Goal: Task Accomplishment & Management: Use online tool/utility

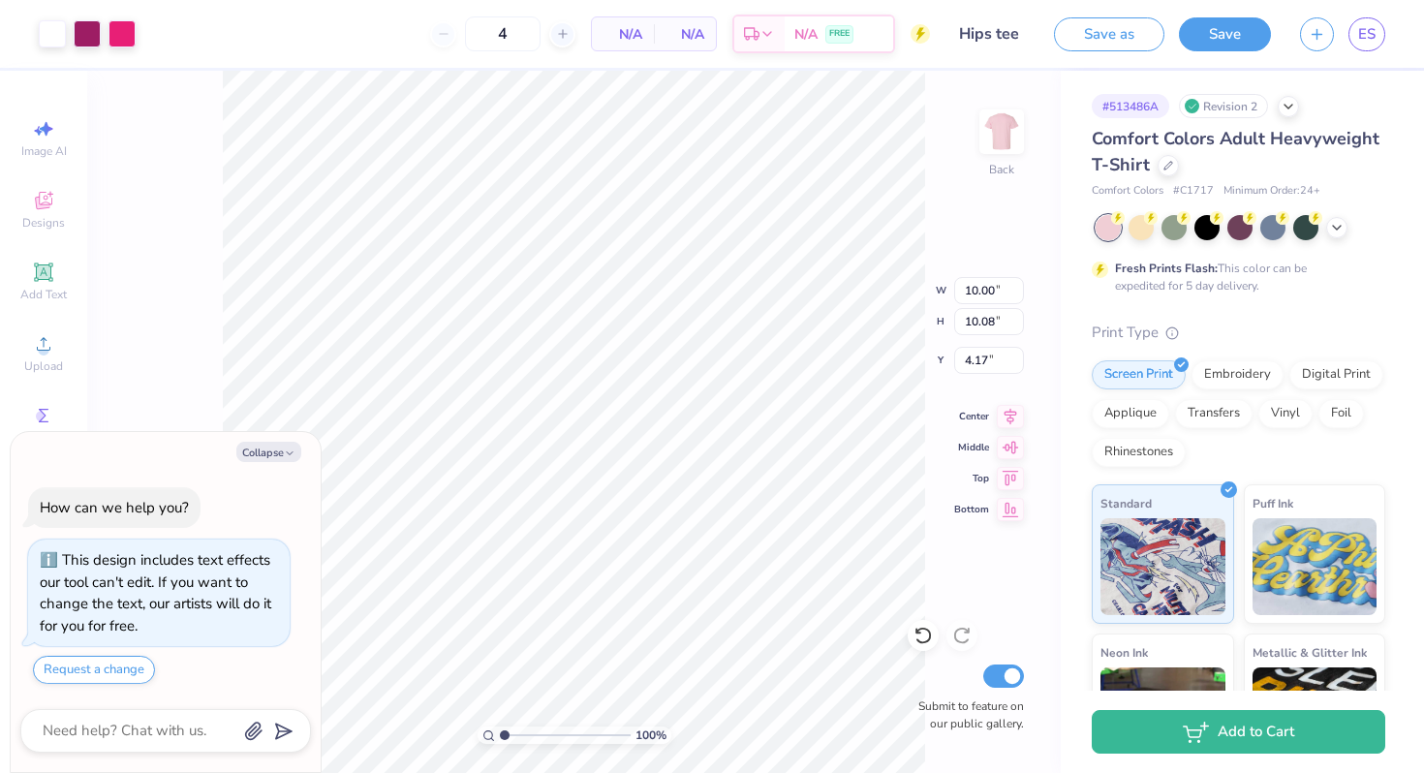
type textarea "x"
type input "6.07"
click at [931, 638] on icon at bounding box center [923, 635] width 19 height 19
type textarea "x"
type input "4.17"
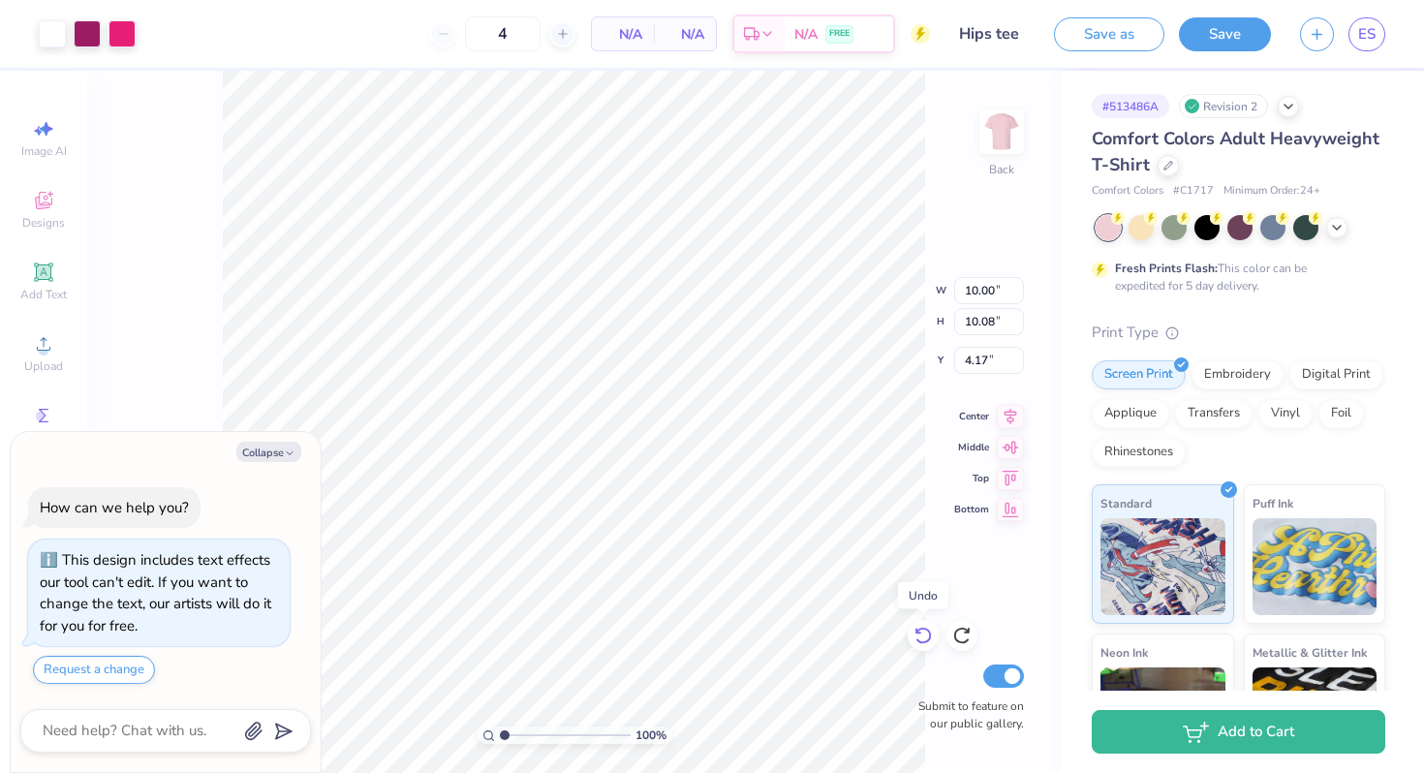
click at [930, 637] on icon at bounding box center [923, 636] width 16 height 17
click at [958, 633] on icon at bounding box center [961, 635] width 19 height 19
click at [927, 632] on icon at bounding box center [923, 635] width 19 height 19
click at [929, 634] on icon at bounding box center [923, 636] width 16 height 17
type textarea "x"
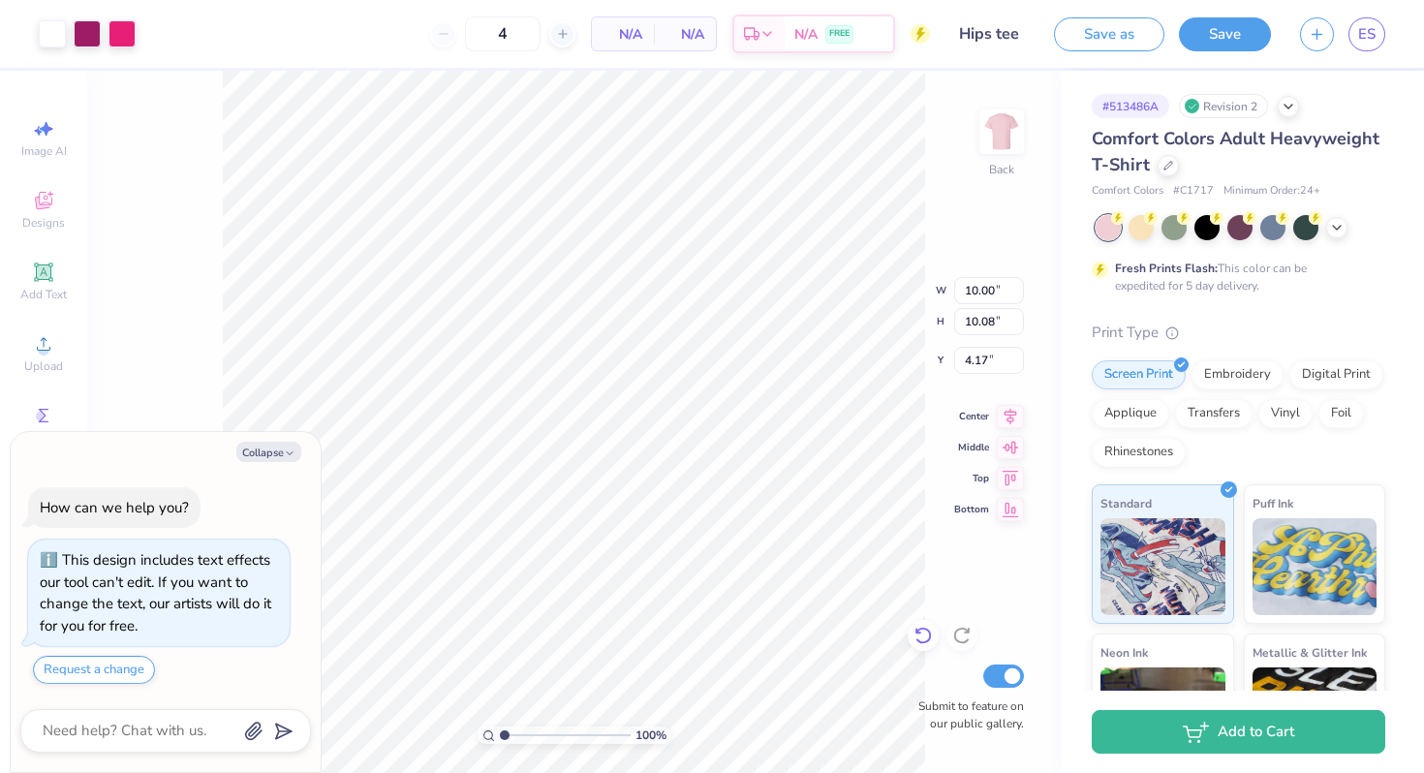
type input "3.00"
type textarea "x"
click at [515, 37] on input "4" at bounding box center [503, 33] width 76 height 35
type input "40"
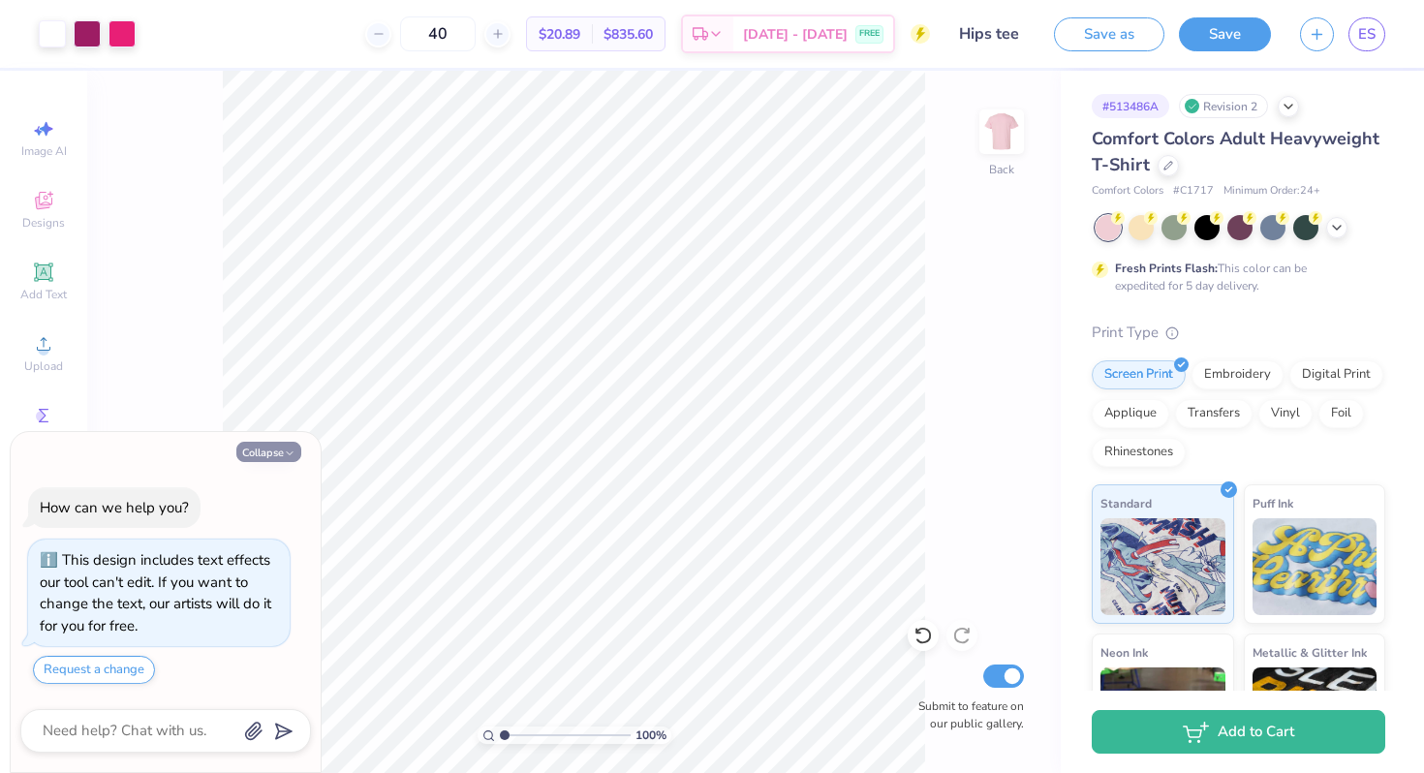
click at [286, 452] on icon "button" at bounding box center [290, 454] width 12 height 12
type textarea "x"
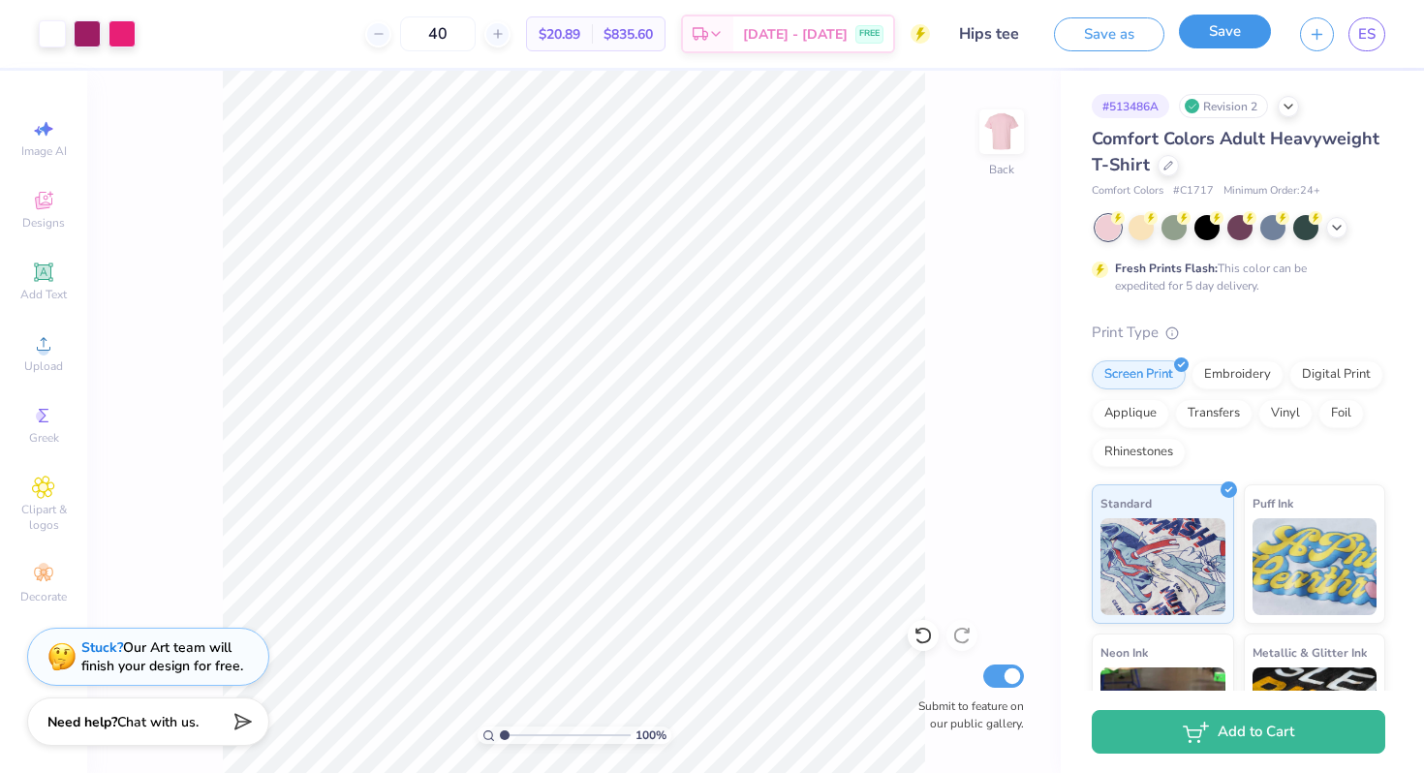
click at [1255, 25] on button "Save" at bounding box center [1225, 32] width 92 height 34
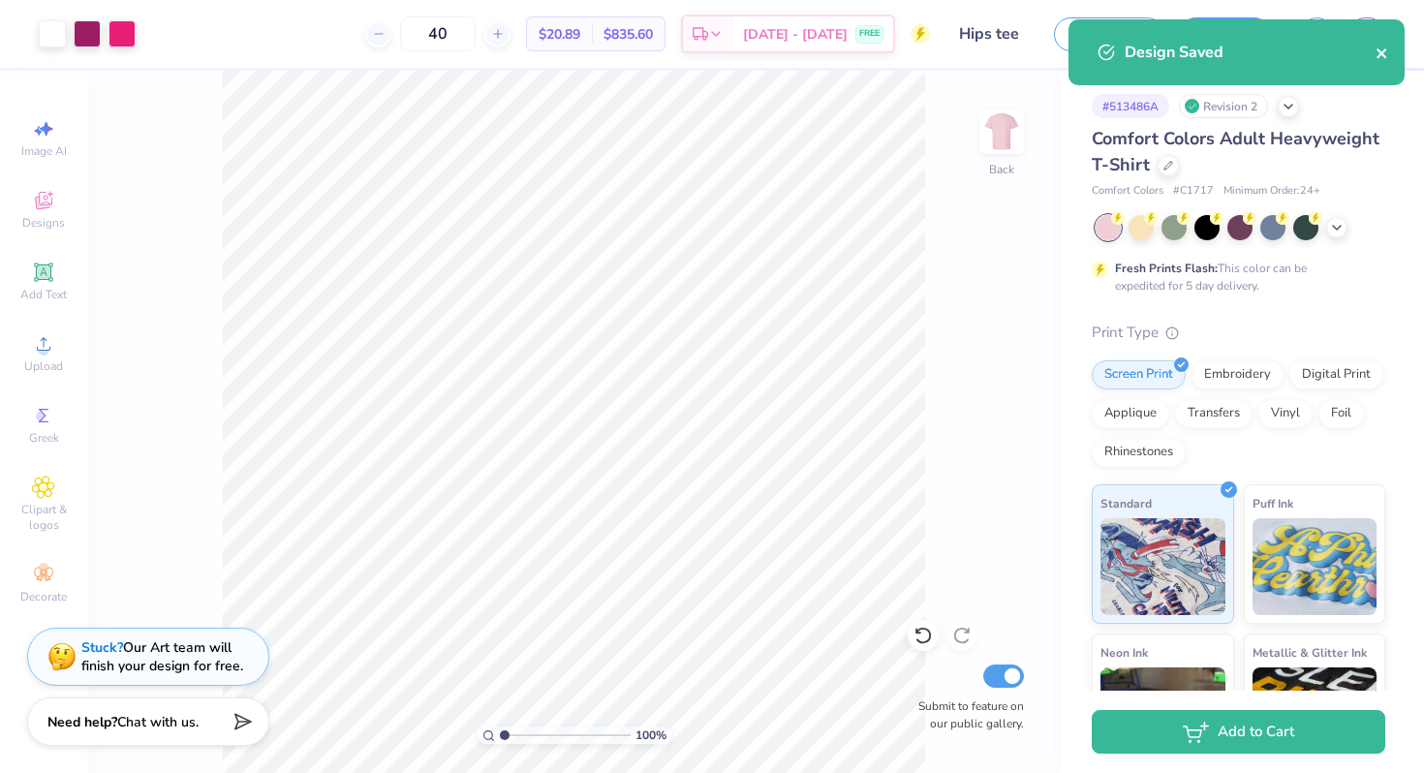
click at [1379, 54] on icon "close" at bounding box center [1382, 53] width 10 height 10
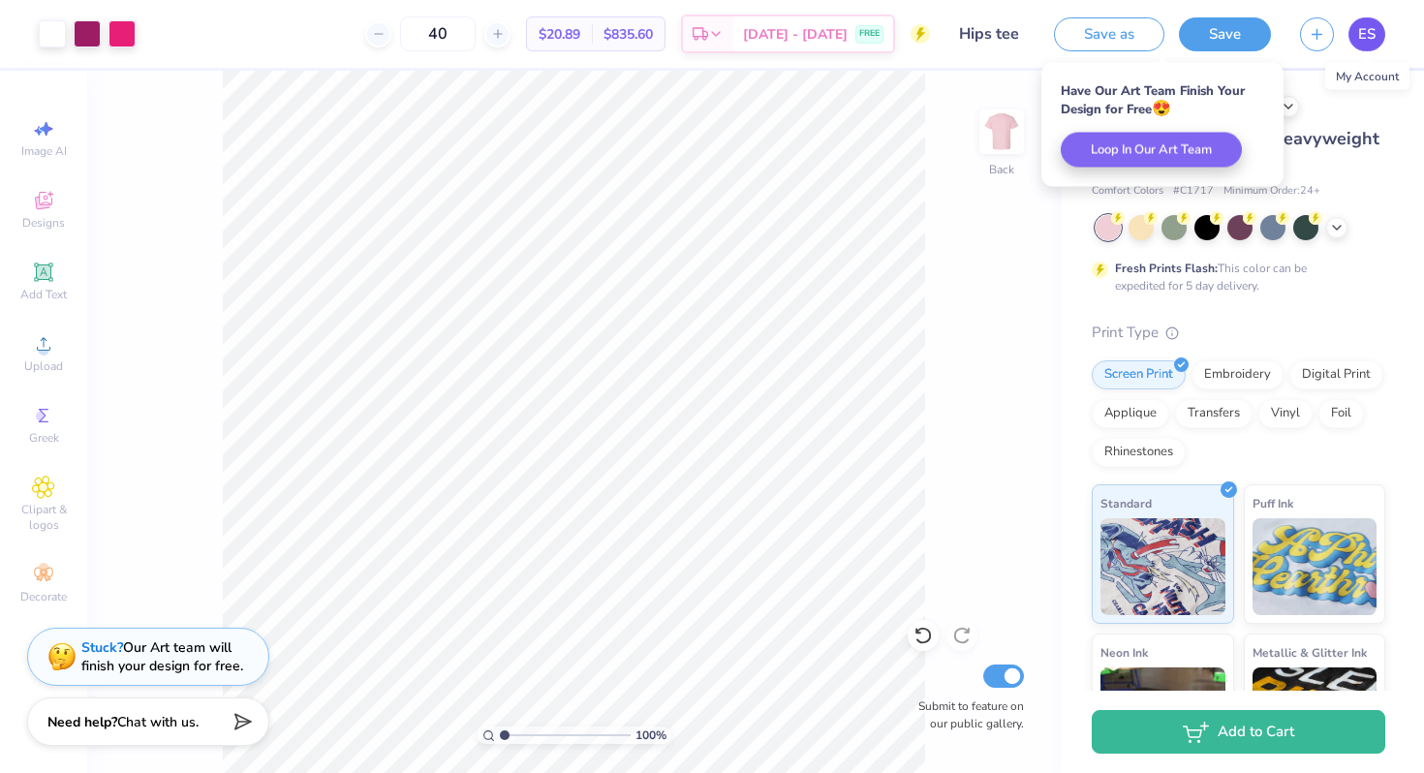
click at [1377, 34] on link "ES" at bounding box center [1367, 34] width 37 height 34
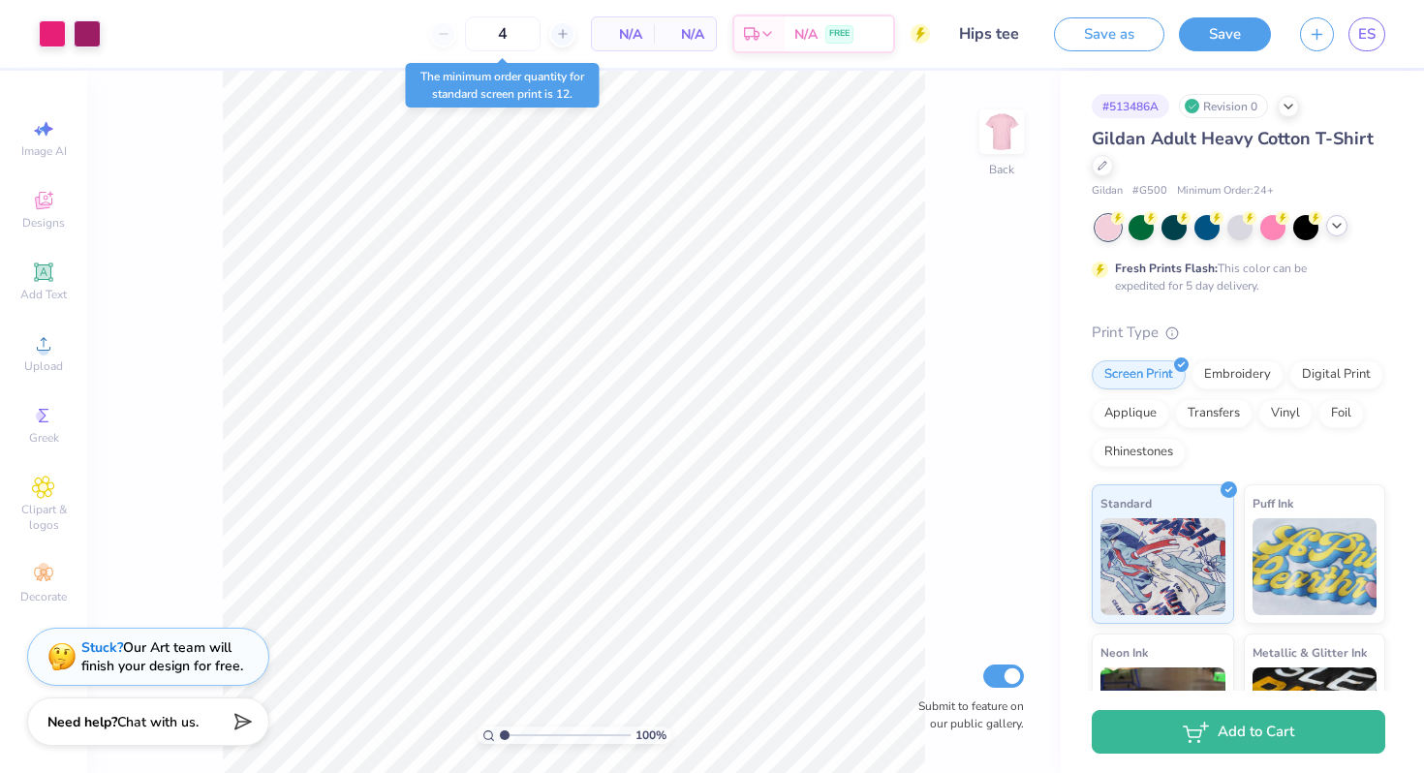
click at [1331, 230] on icon at bounding box center [1337, 226] width 16 height 16
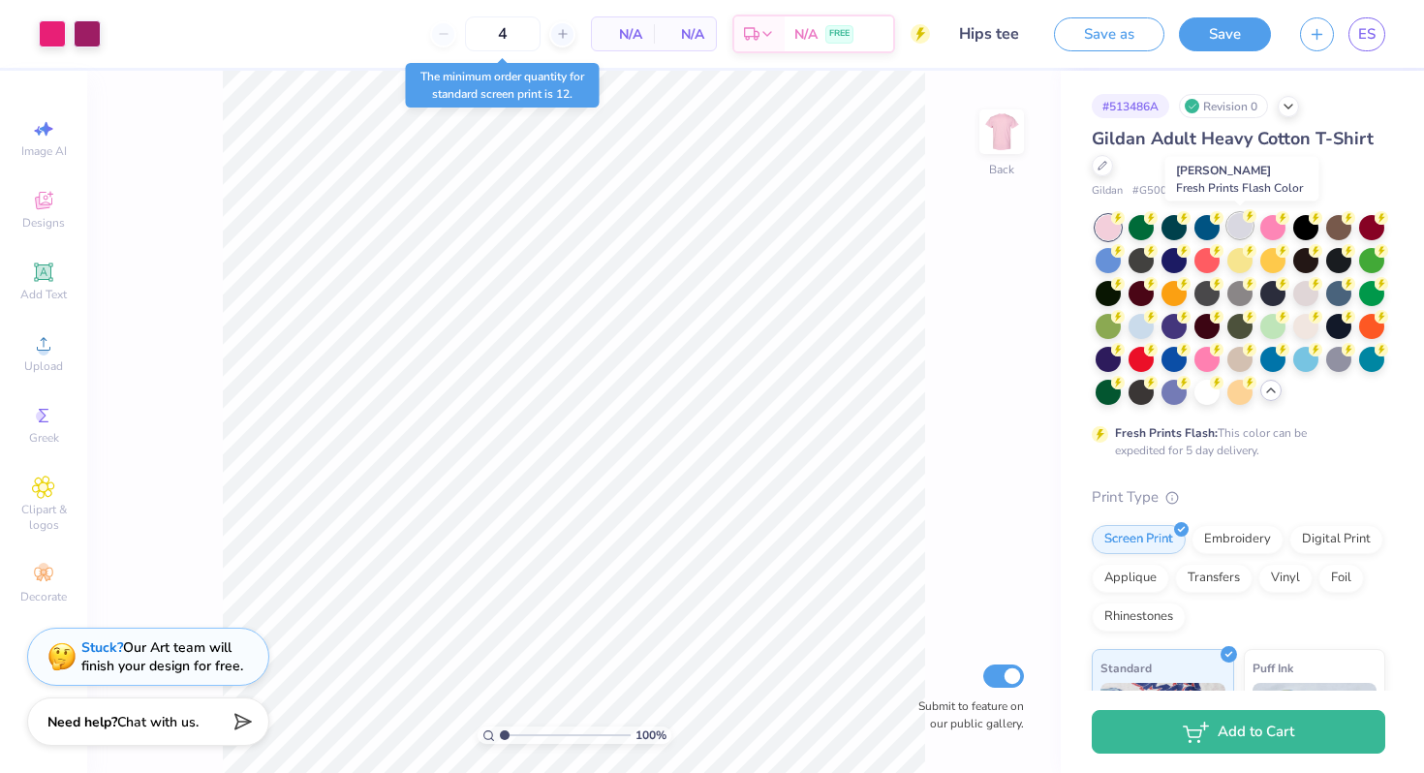
click at [1241, 228] on div at bounding box center [1239, 225] width 25 height 25
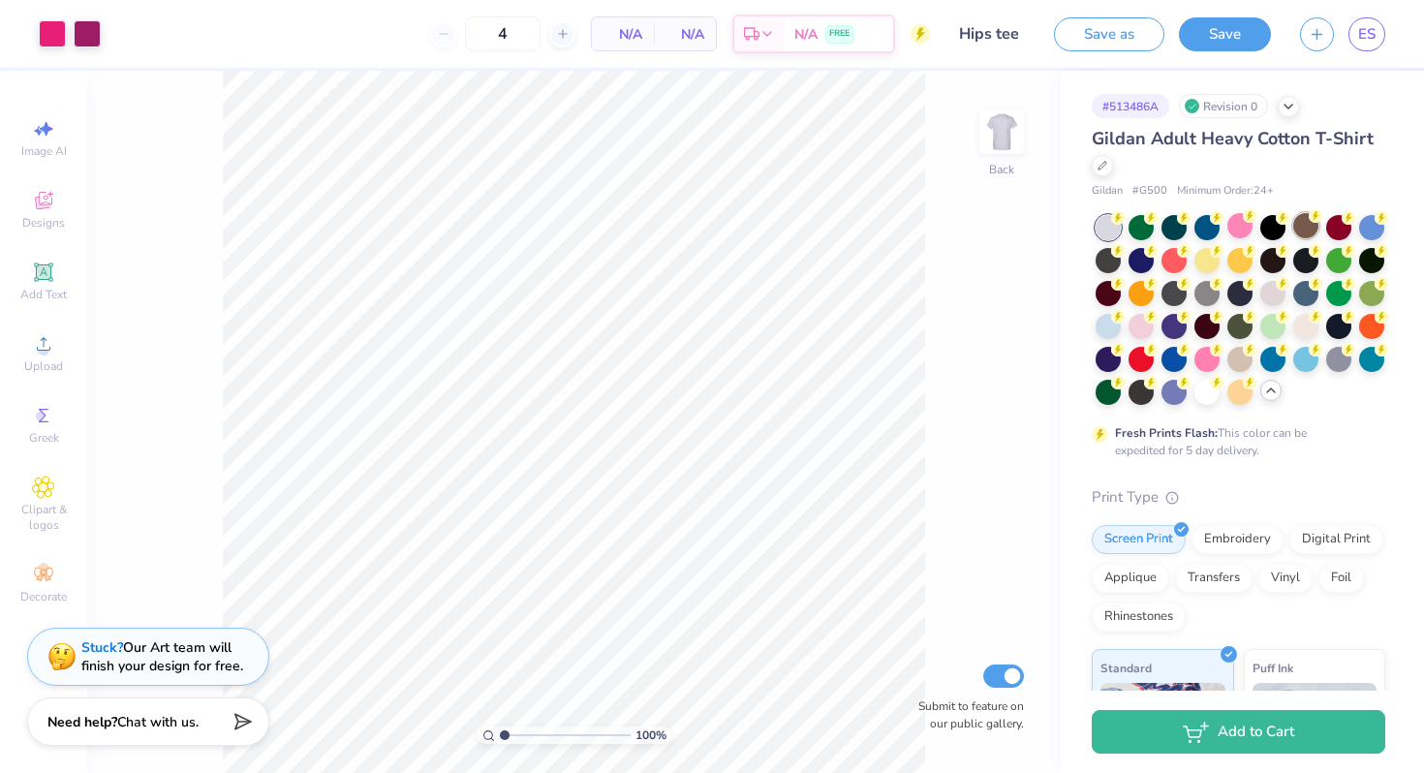
click at [1305, 226] on div at bounding box center [1305, 225] width 25 height 25
click at [1326, 227] on div at bounding box center [1338, 225] width 25 height 25
click at [1359, 238] on div at bounding box center [1371, 225] width 25 height 25
click at [1220, 259] on div at bounding box center [1207, 258] width 25 height 25
click at [1253, 264] on div at bounding box center [1239, 258] width 25 height 25
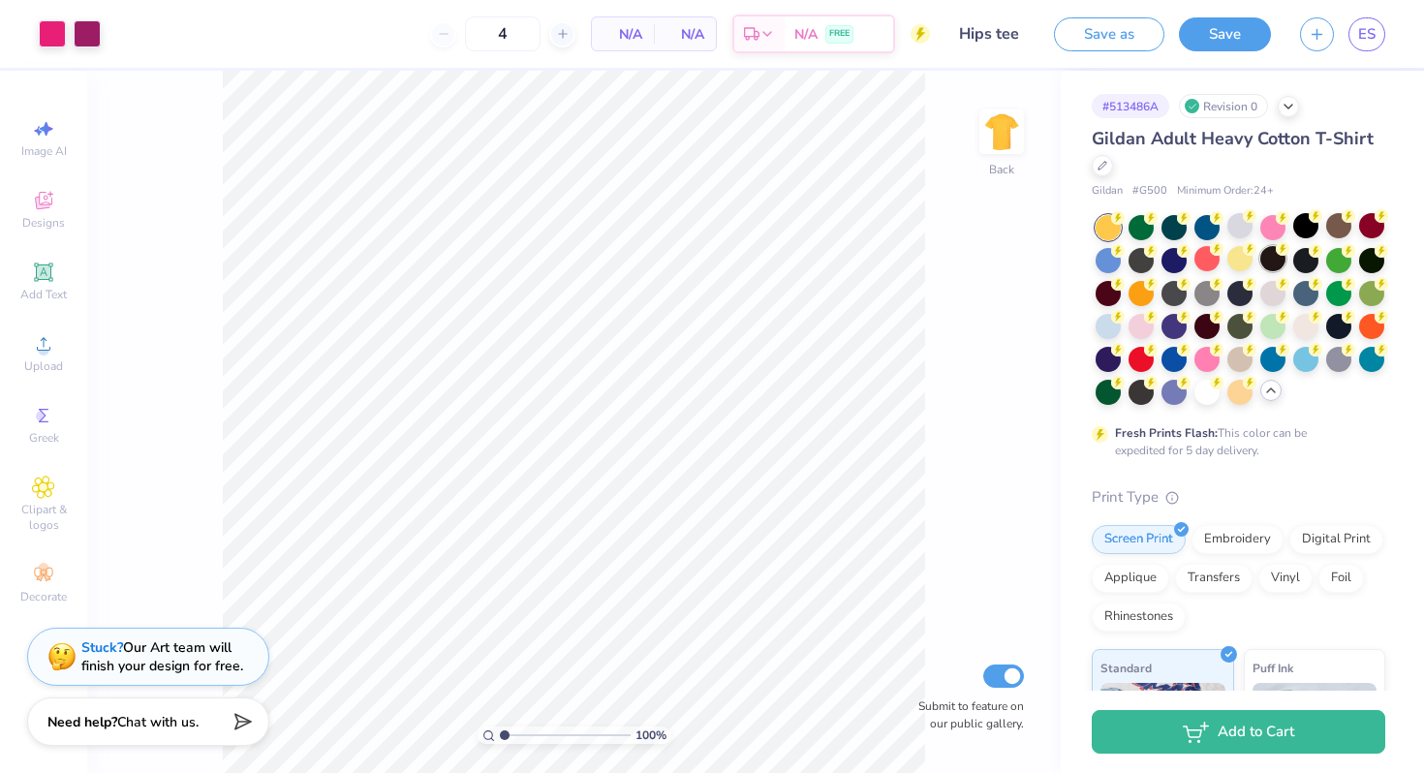
click at [1286, 263] on div at bounding box center [1272, 258] width 25 height 25
click at [1286, 290] on div at bounding box center [1272, 291] width 25 height 25
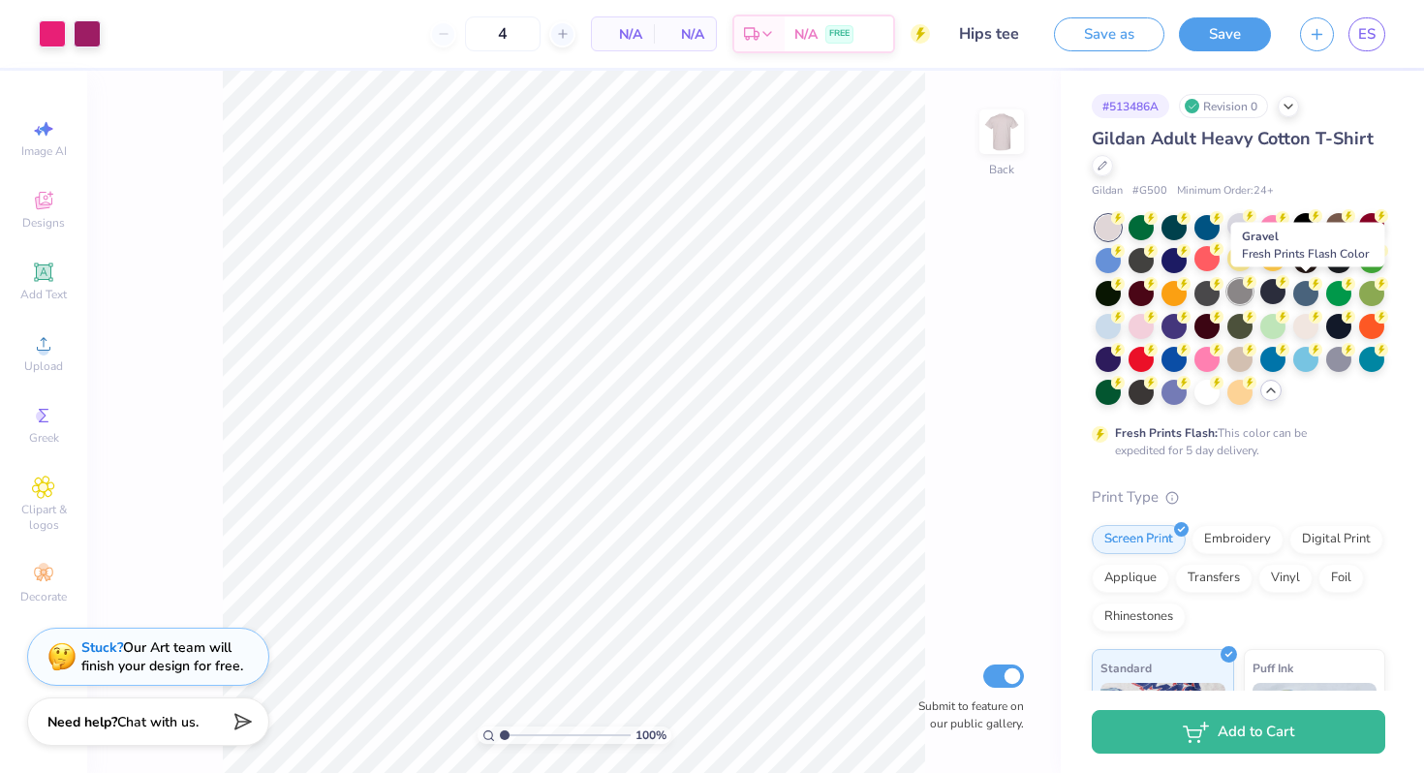
click at [1253, 296] on div at bounding box center [1239, 291] width 25 height 25
click at [1220, 295] on div at bounding box center [1207, 291] width 25 height 25
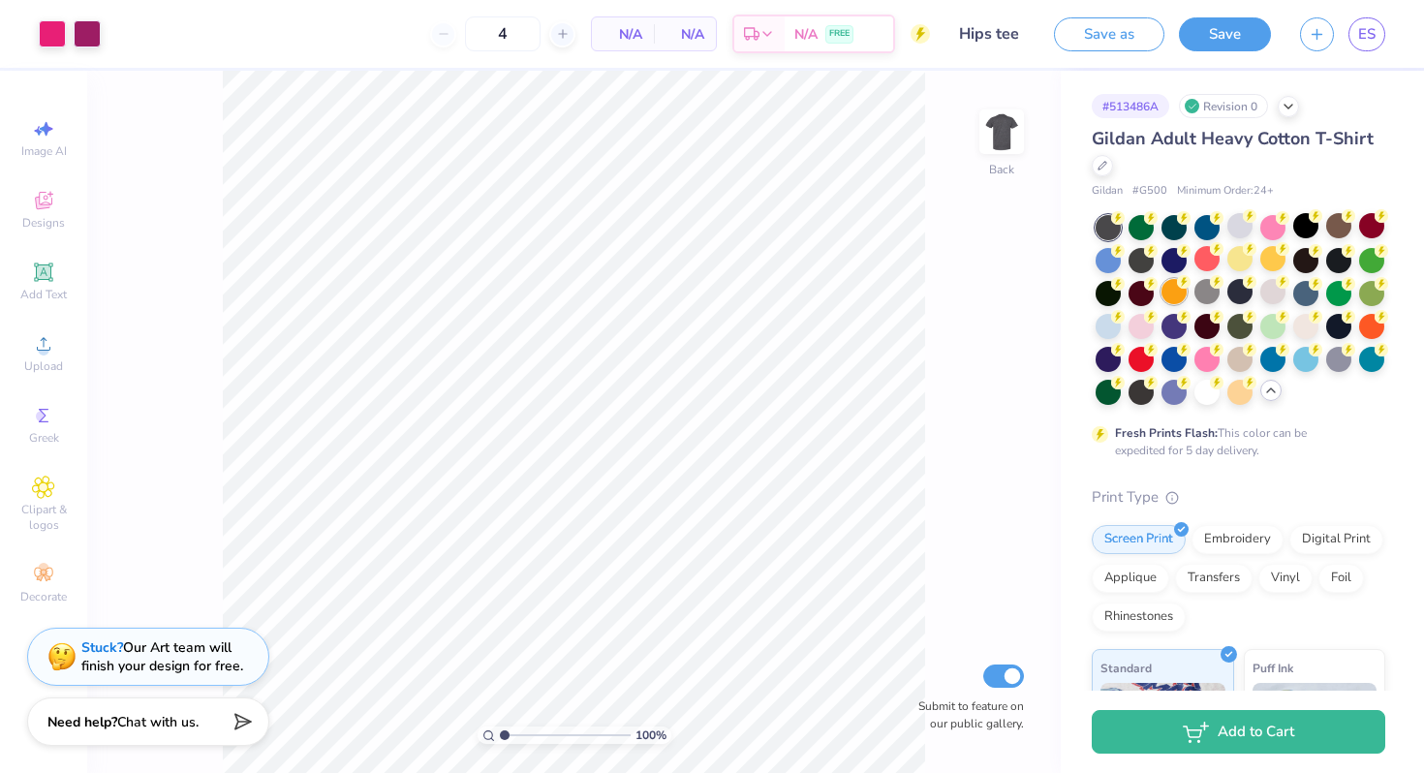
click at [1187, 295] on div at bounding box center [1174, 291] width 25 height 25
click at [1154, 294] on div at bounding box center [1141, 291] width 25 height 25
click at [1121, 295] on div at bounding box center [1108, 291] width 25 height 25
click at [1359, 271] on div at bounding box center [1371, 258] width 25 height 25
click at [1326, 271] on div at bounding box center [1338, 258] width 25 height 25
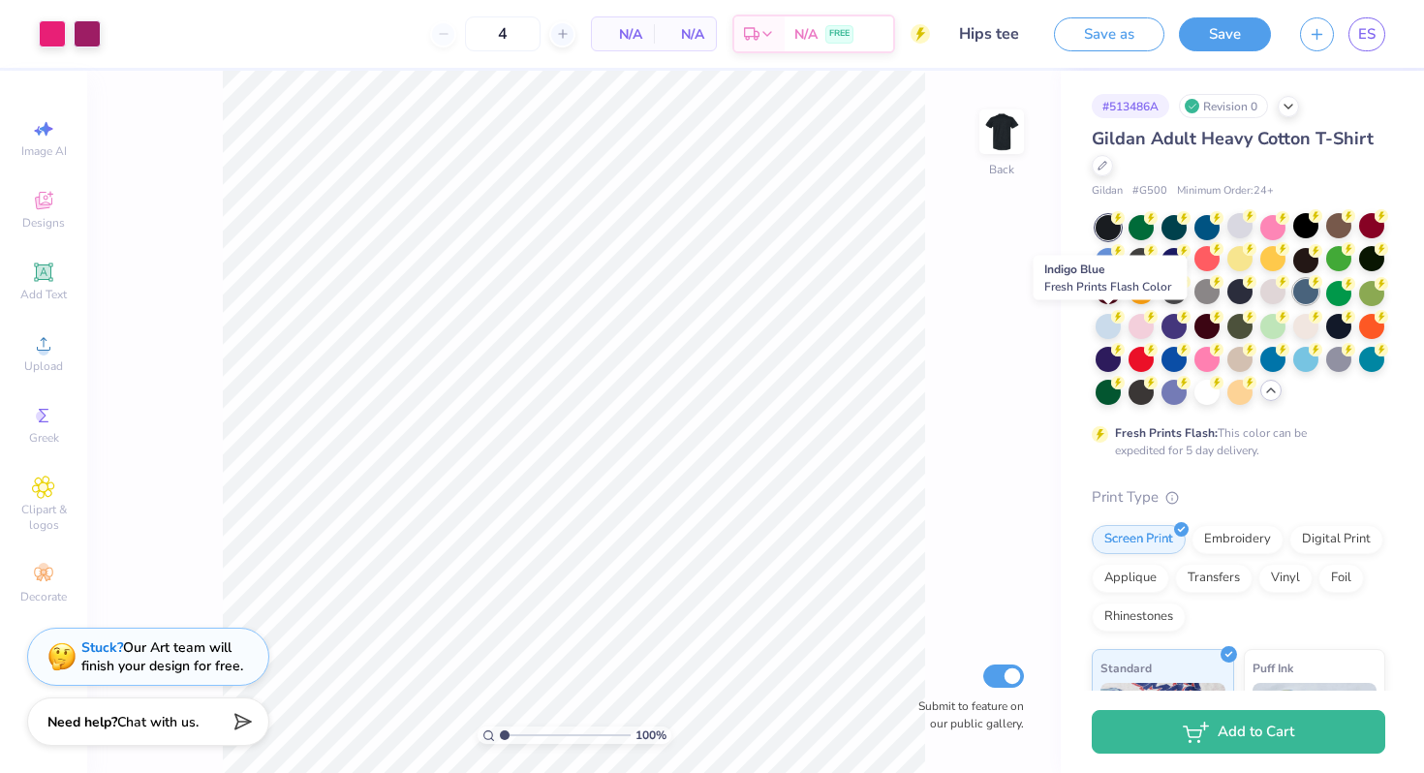
click at [1293, 304] on div at bounding box center [1305, 291] width 25 height 25
click at [1326, 304] on div at bounding box center [1338, 291] width 25 height 25
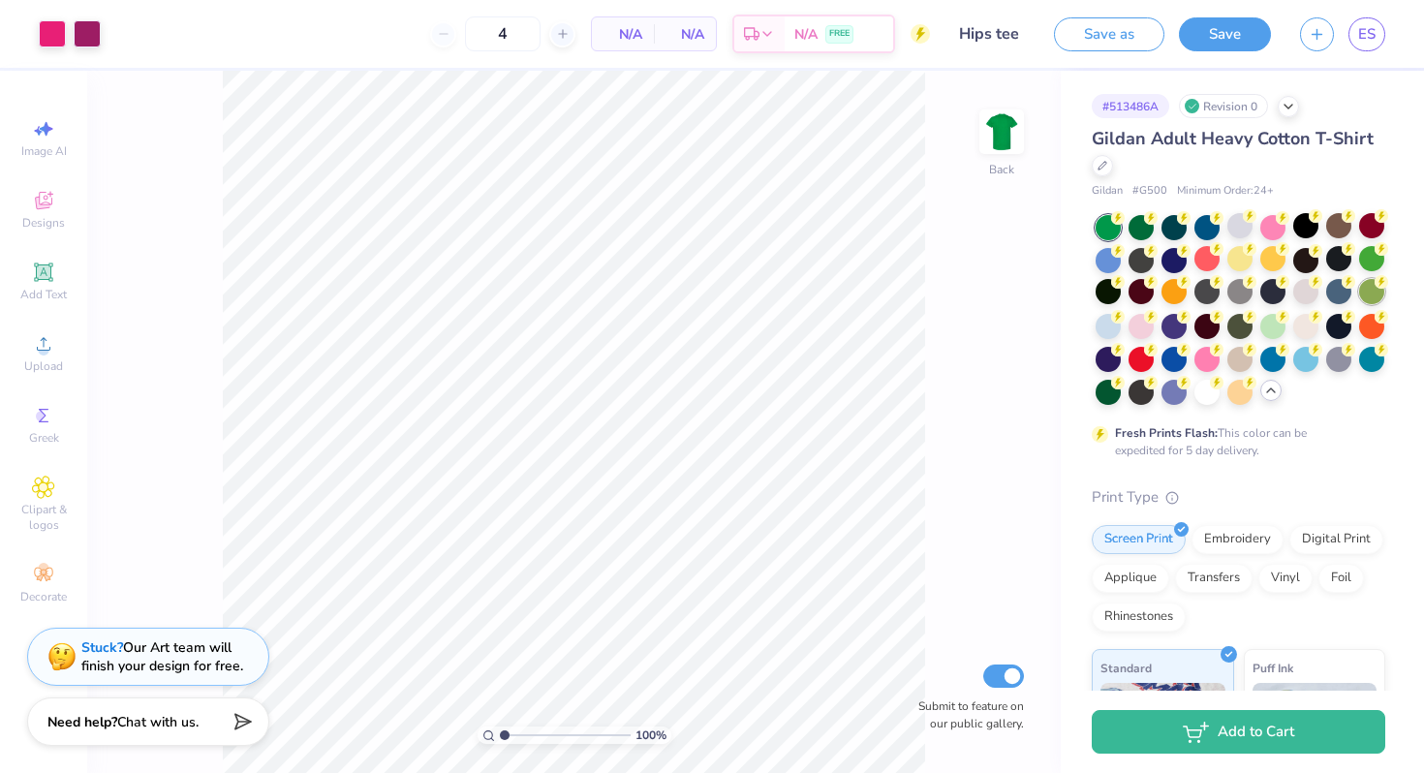
click at [1359, 304] on div at bounding box center [1371, 291] width 25 height 25
click at [1121, 331] on div at bounding box center [1108, 324] width 25 height 25
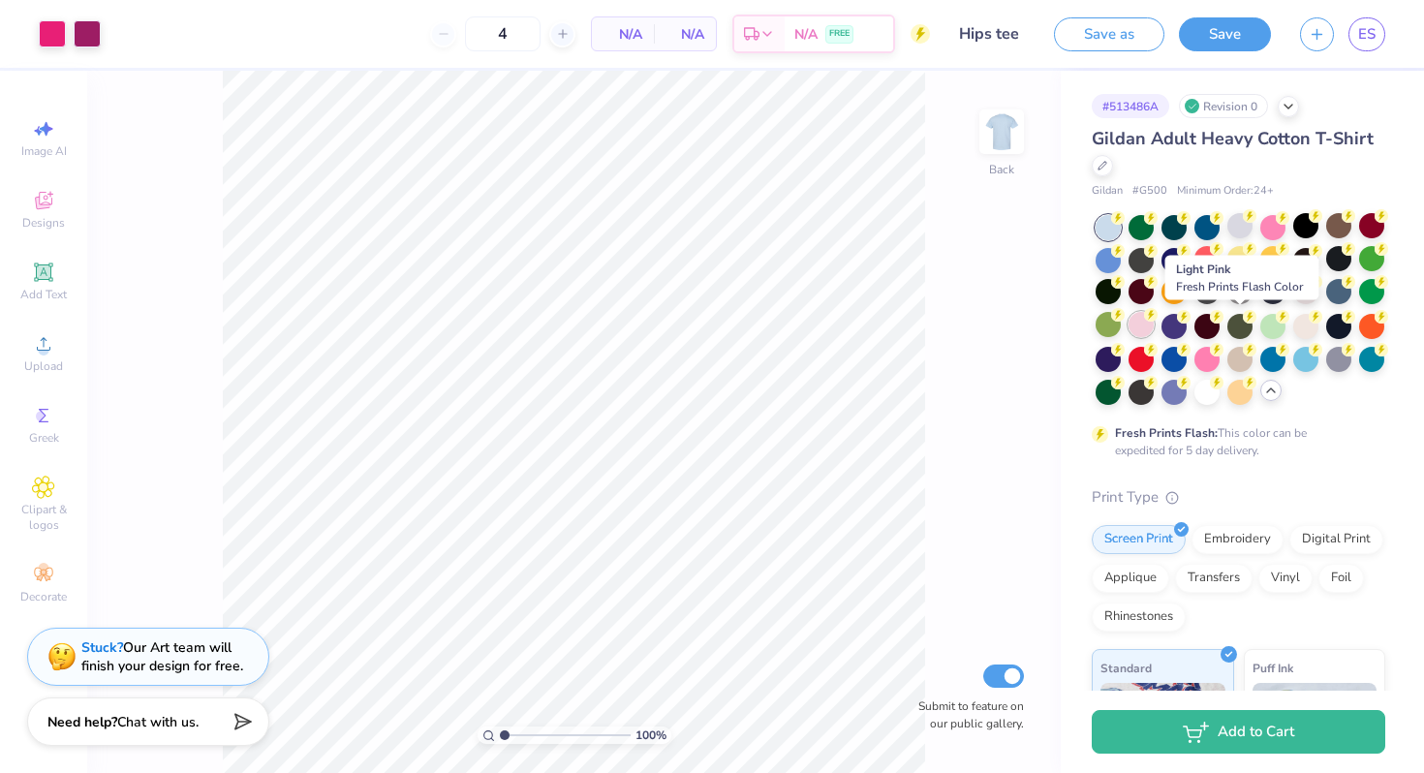
click at [1154, 334] on div at bounding box center [1141, 324] width 25 height 25
click at [1187, 333] on div at bounding box center [1174, 324] width 25 height 25
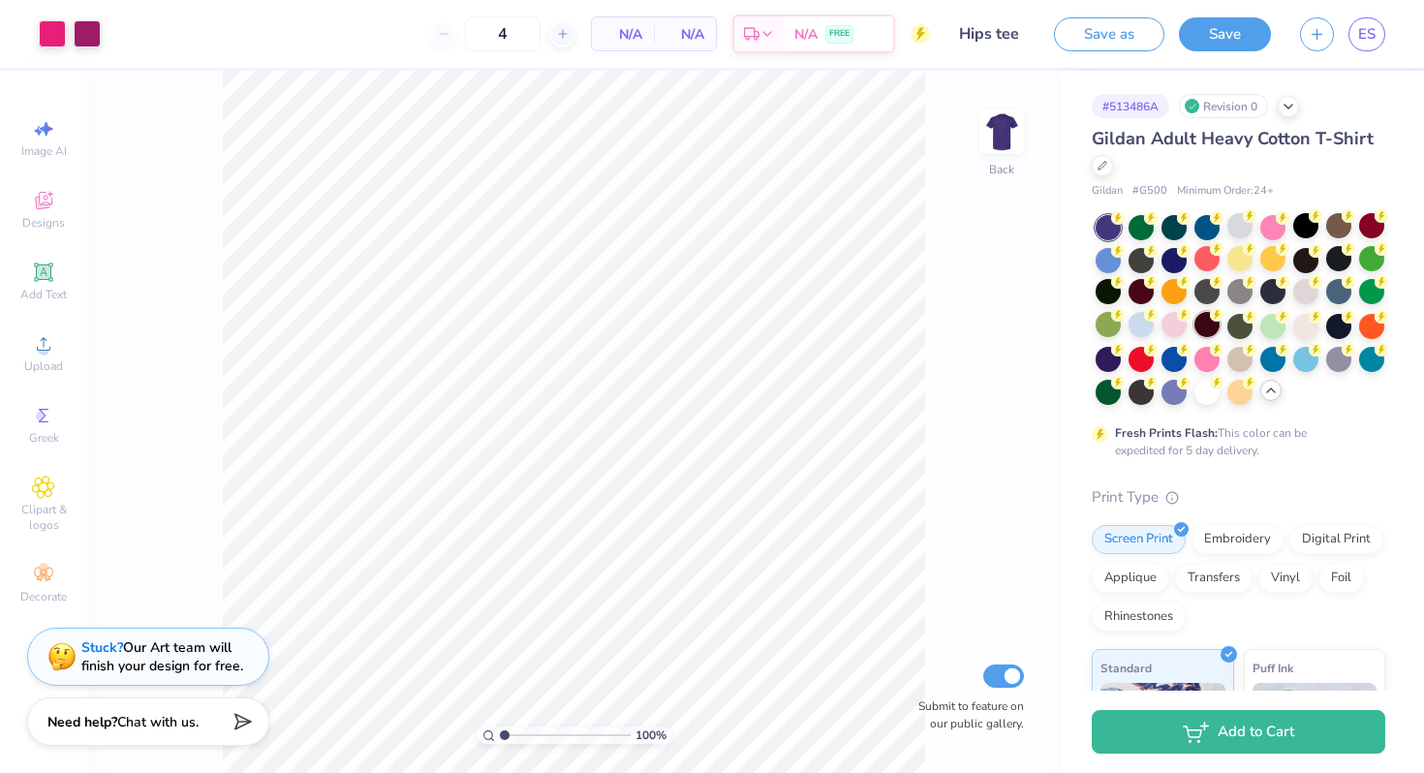
click at [1220, 326] on div at bounding box center [1207, 324] width 25 height 25
click at [1253, 327] on div at bounding box center [1239, 324] width 25 height 25
click at [1224, 351] on circle at bounding box center [1217, 348] width 14 height 14
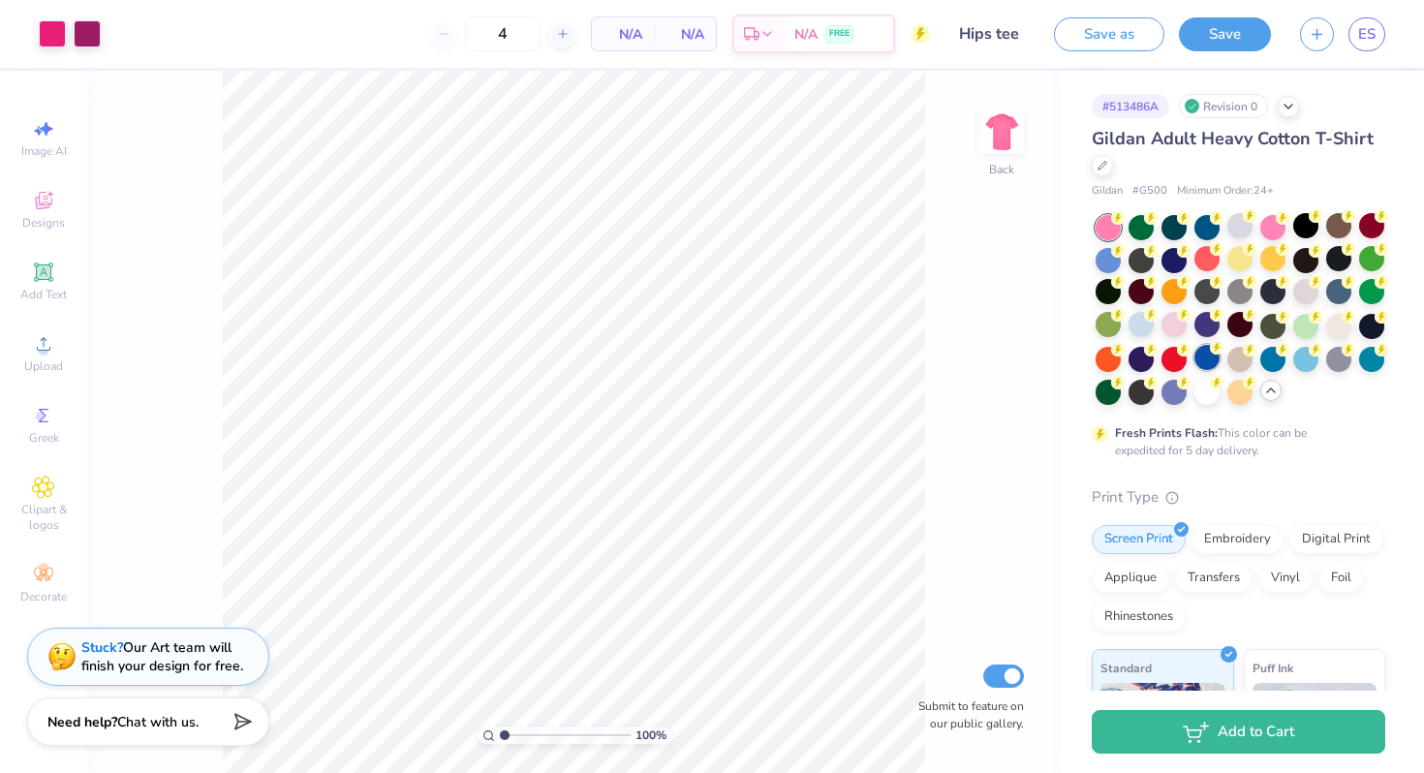
click at [1220, 359] on div at bounding box center [1207, 357] width 25 height 25
click at [1187, 359] on div at bounding box center [1174, 357] width 25 height 25
click at [1154, 362] on div at bounding box center [1141, 357] width 25 height 25
click at [1121, 363] on div at bounding box center [1108, 357] width 25 height 25
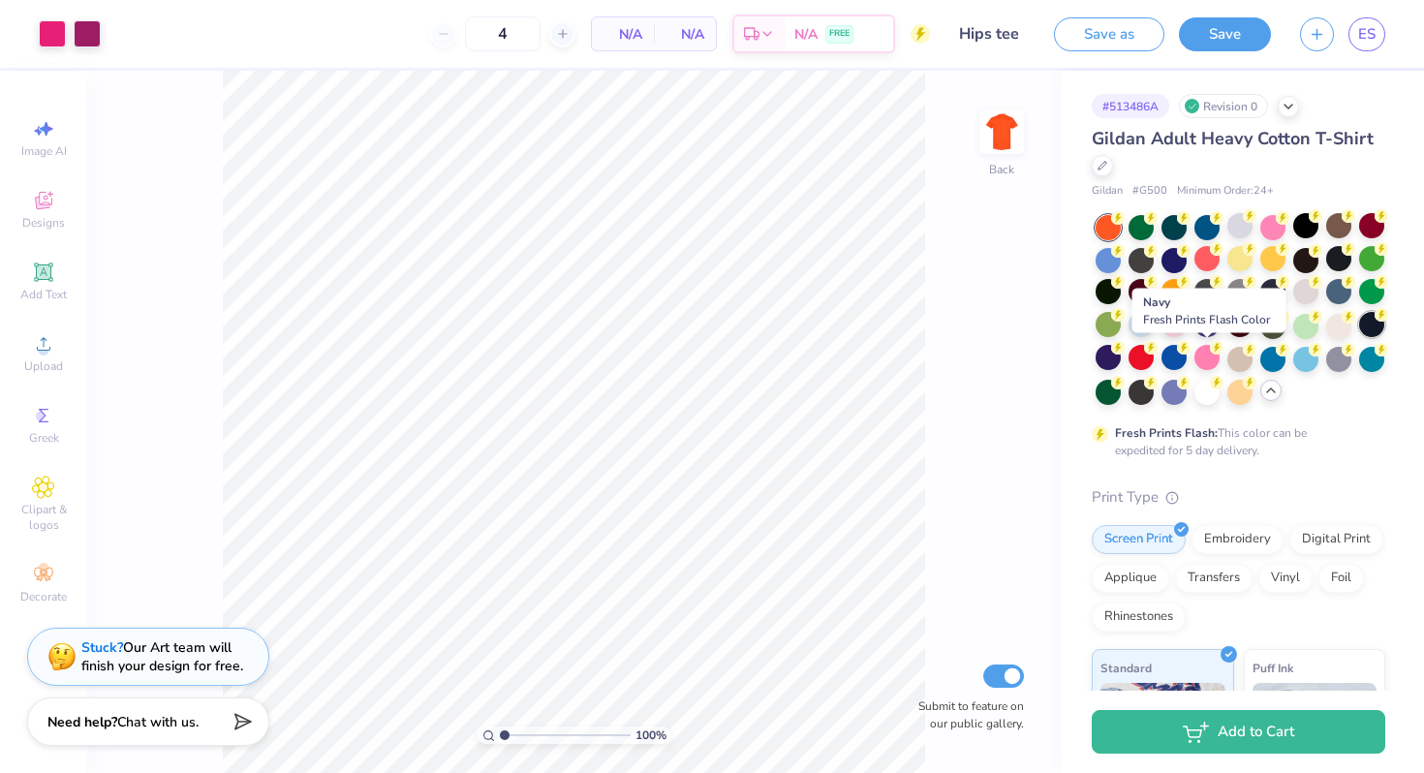
click at [1359, 337] on div at bounding box center [1371, 324] width 25 height 25
click at [1326, 337] on div at bounding box center [1338, 324] width 25 height 25
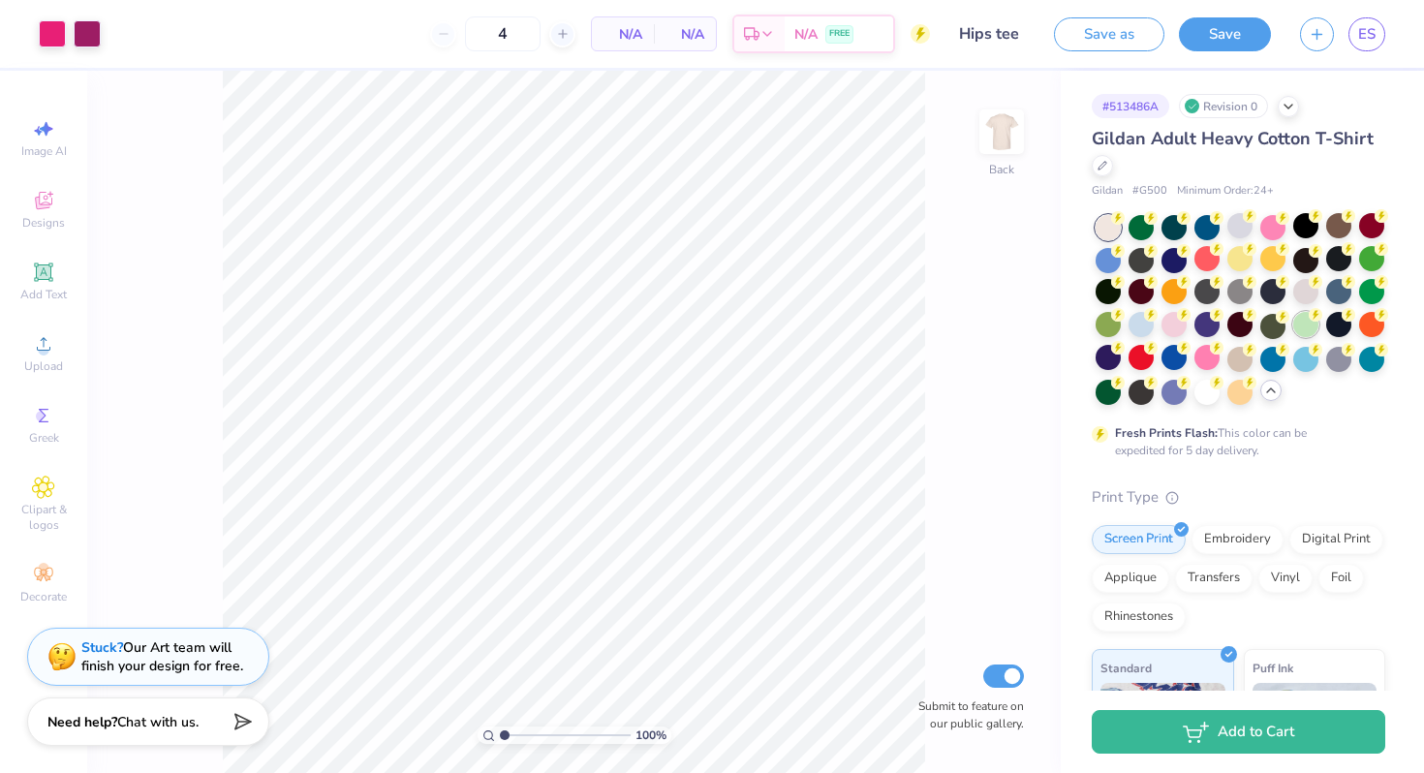
click at [1293, 337] on div at bounding box center [1305, 324] width 25 height 25
click at [1260, 337] on div at bounding box center [1272, 324] width 25 height 25
click at [1227, 370] on div at bounding box center [1239, 357] width 25 height 25
click at [1260, 370] on div at bounding box center [1272, 357] width 25 height 25
click at [1293, 370] on div at bounding box center [1305, 357] width 25 height 25
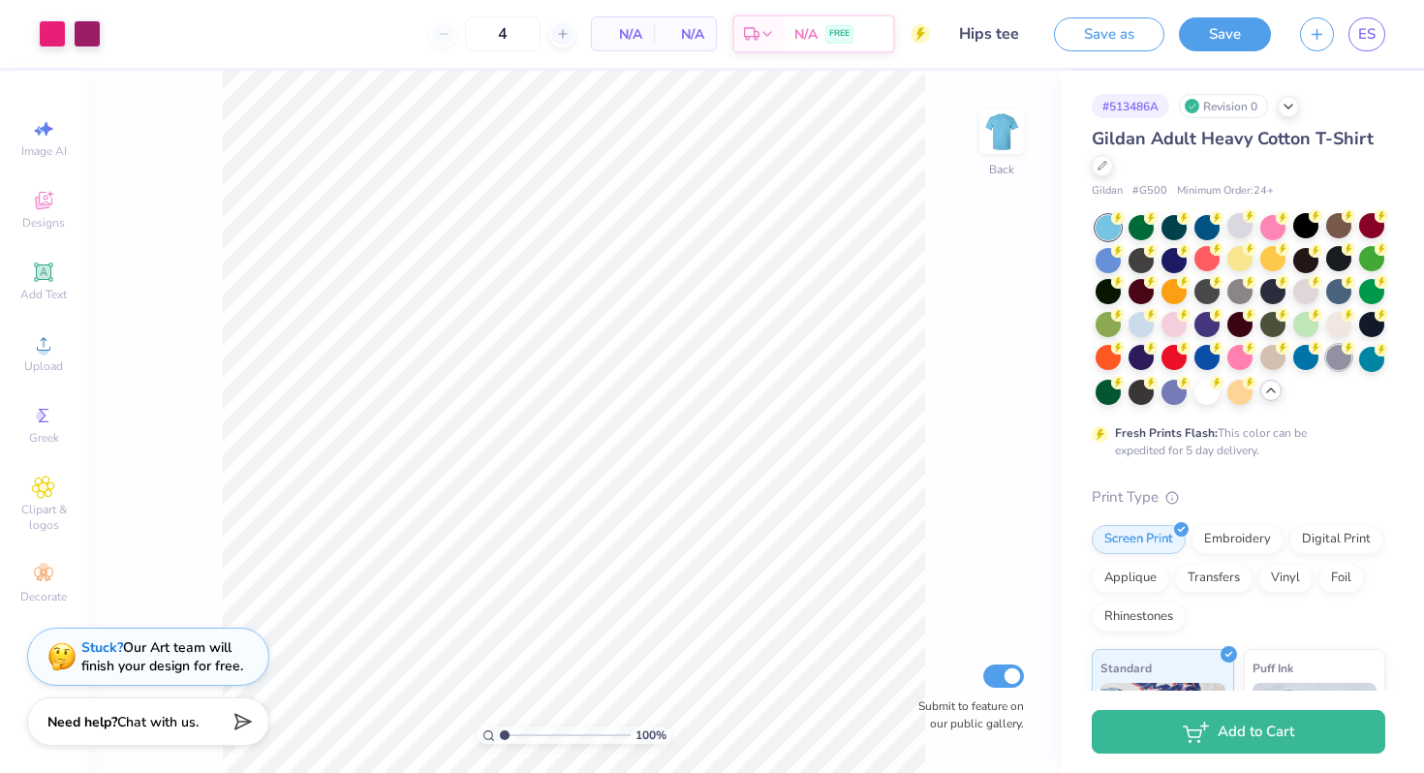
click at [1326, 370] on div at bounding box center [1338, 357] width 25 height 25
click at [1359, 370] on div at bounding box center [1371, 357] width 25 height 25
click at [1121, 393] on div at bounding box center [1108, 390] width 25 height 25
click at [1154, 392] on div at bounding box center [1141, 390] width 25 height 25
click at [1187, 392] on div at bounding box center [1174, 390] width 25 height 25
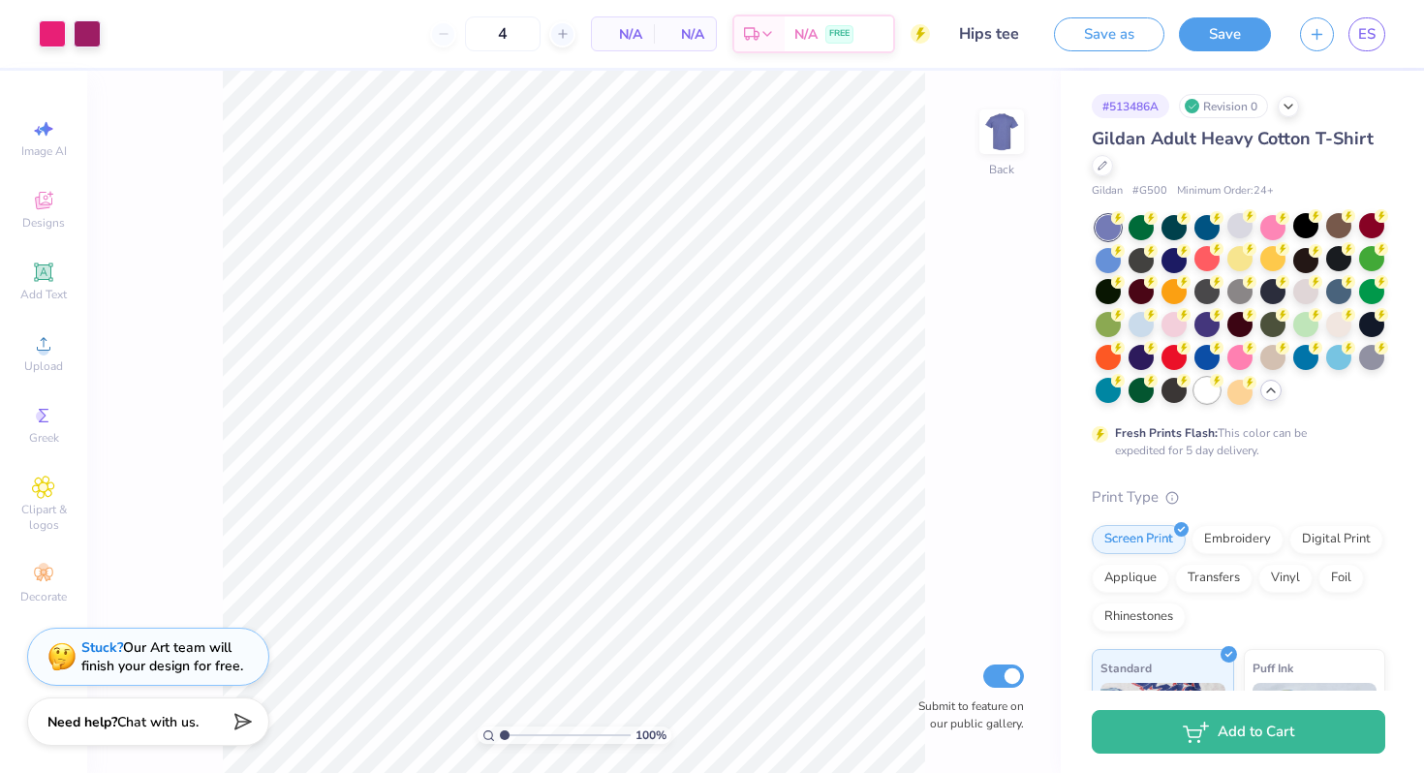
click at [1195, 403] on div at bounding box center [1207, 390] width 25 height 25
click at [1227, 403] on div at bounding box center [1239, 390] width 25 height 25
click at [1372, 34] on span "ES" at bounding box center [1366, 34] width 17 height 22
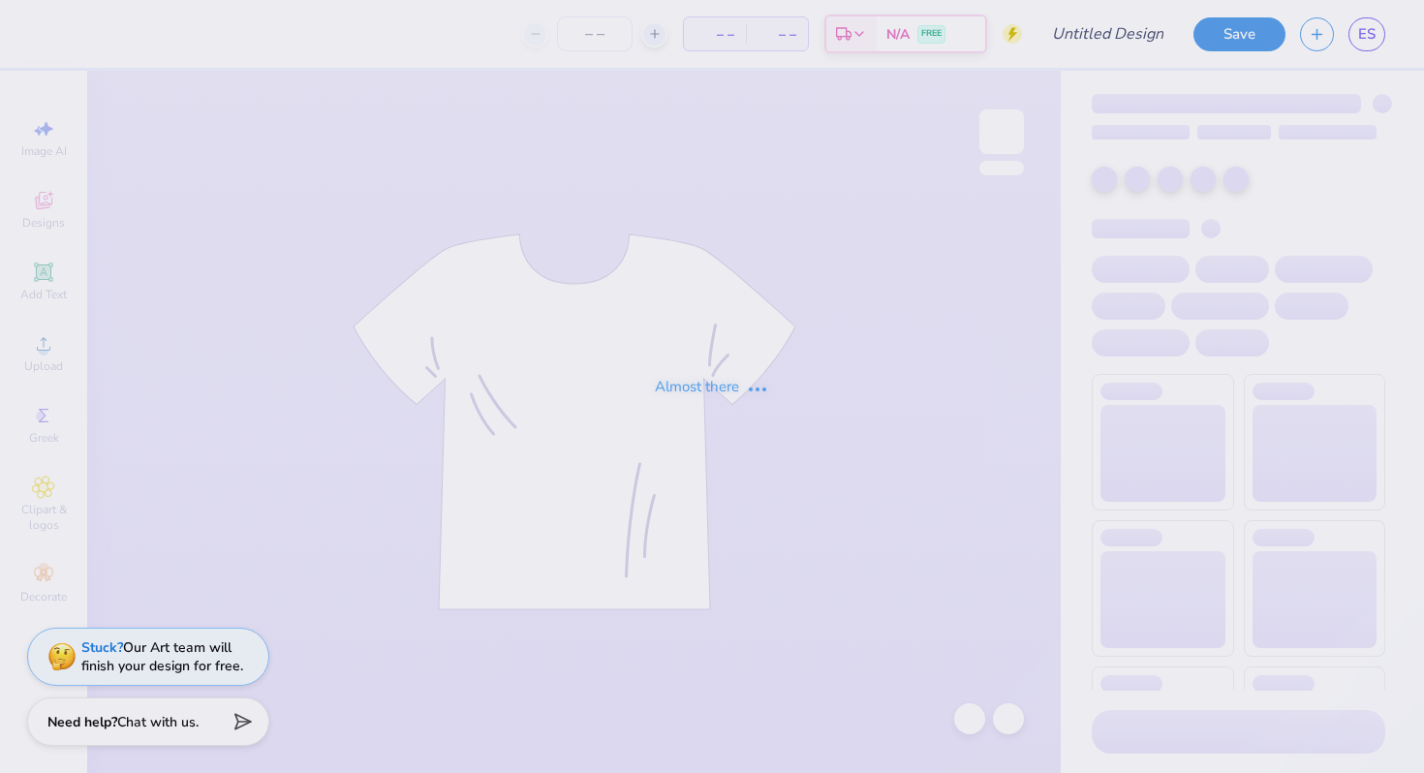
type input "Hips tee"
type input "40"
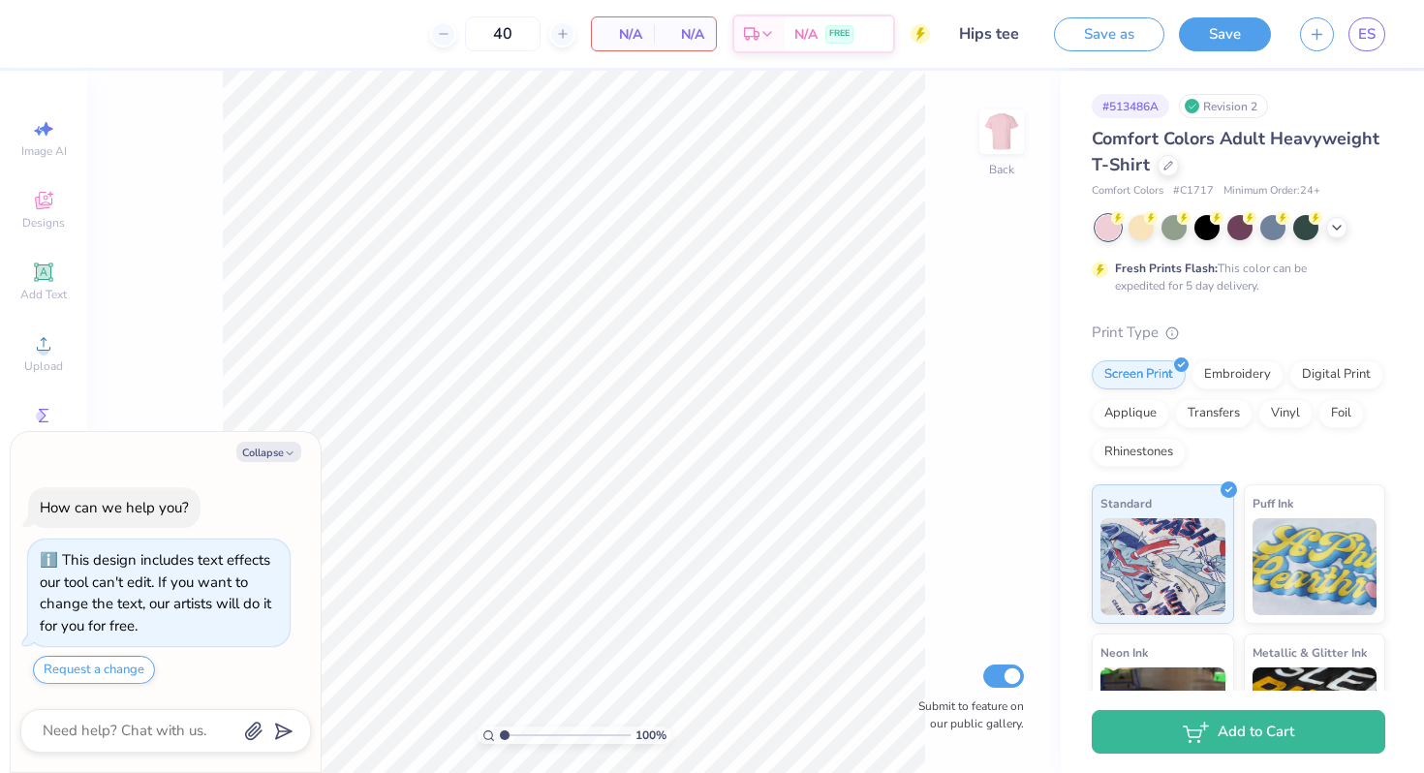
type textarea "x"
click at [476, 32] on input "40" at bounding box center [438, 33] width 76 height 35
type input "4"
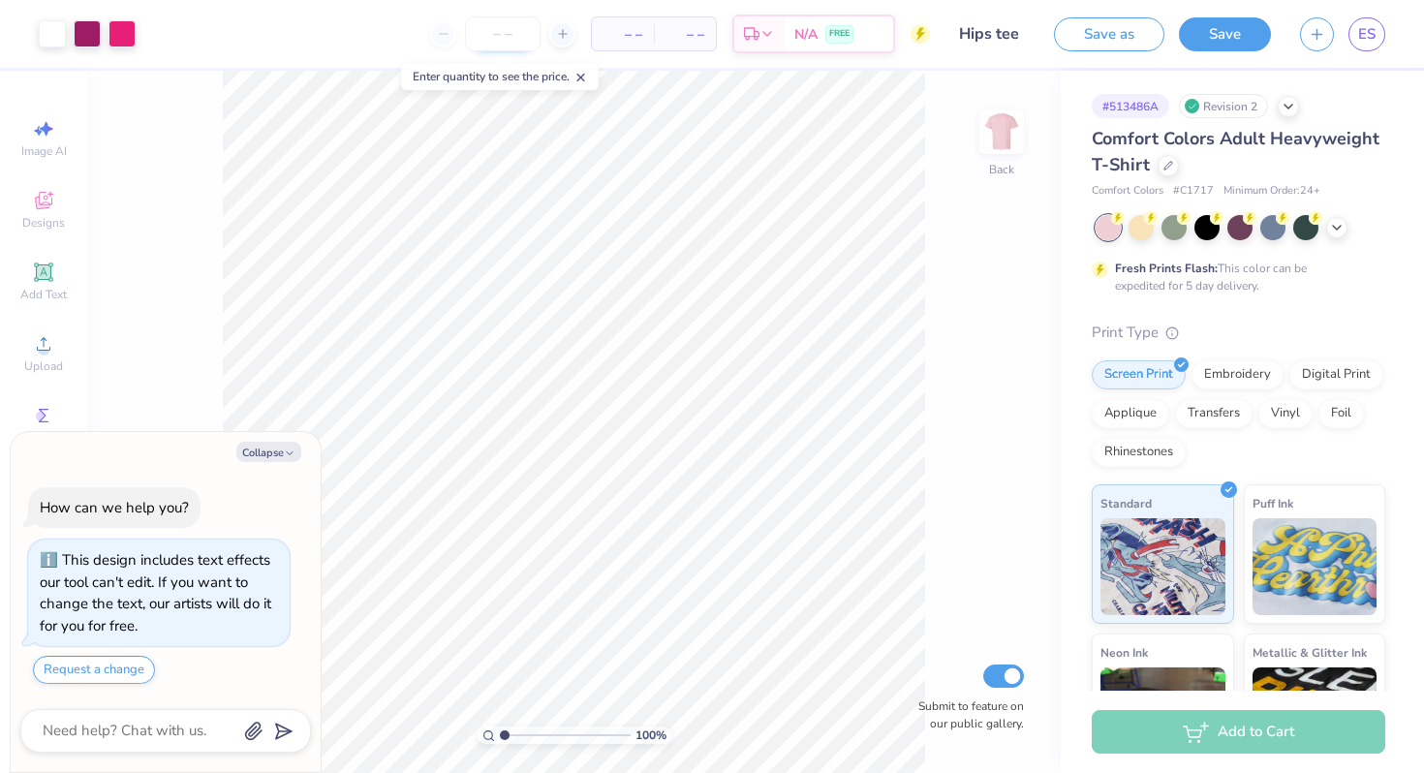
type input "3"
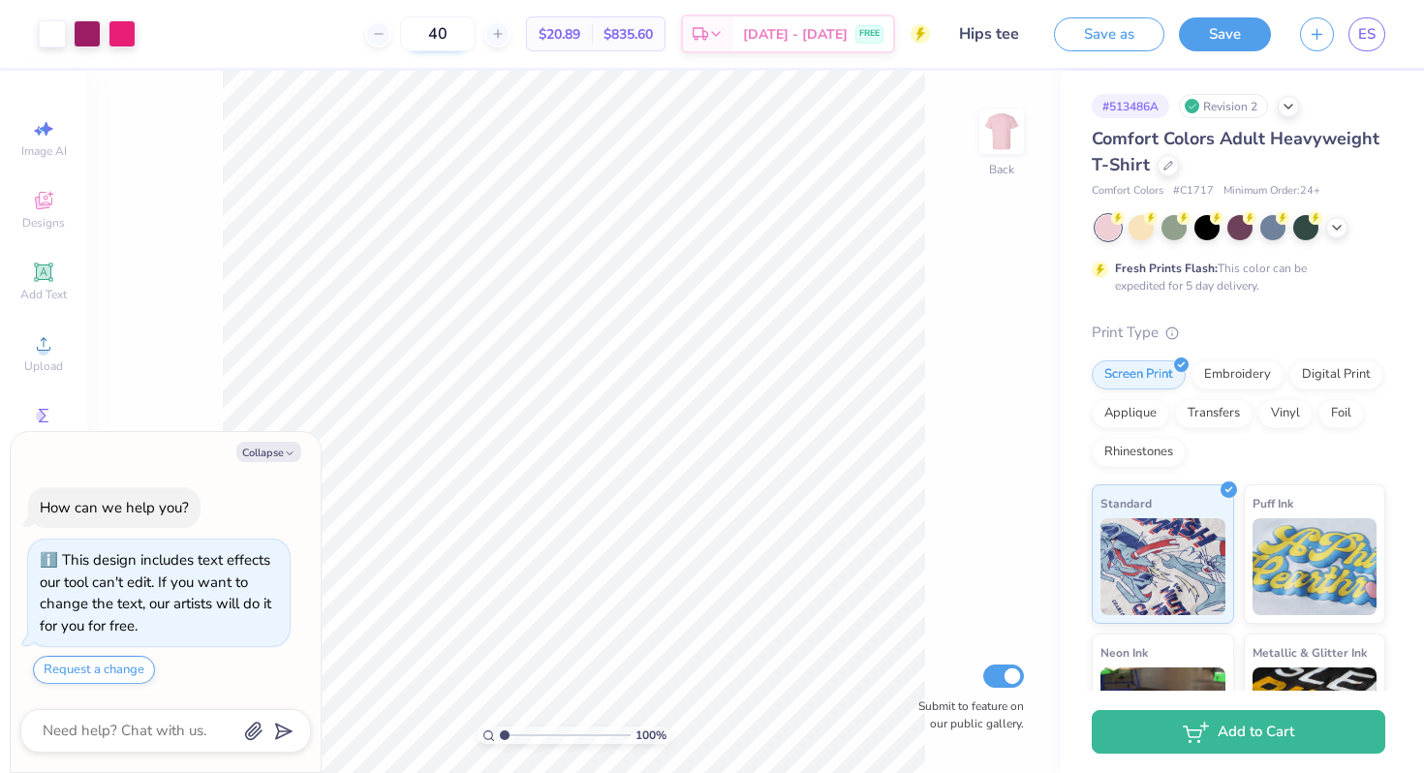
type input "4"
